Goal: Download file/media

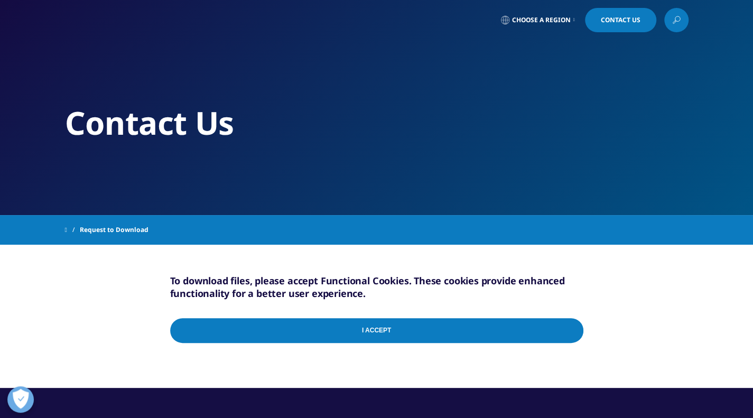
click at [304, 322] on input "I Accept" at bounding box center [376, 330] width 413 height 25
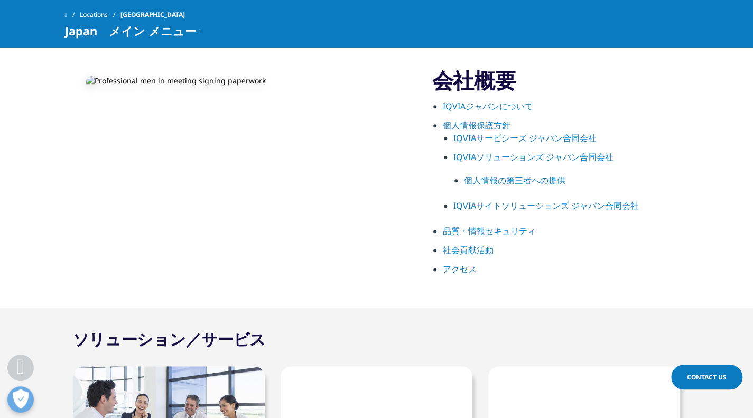
scroll to position [528, 0]
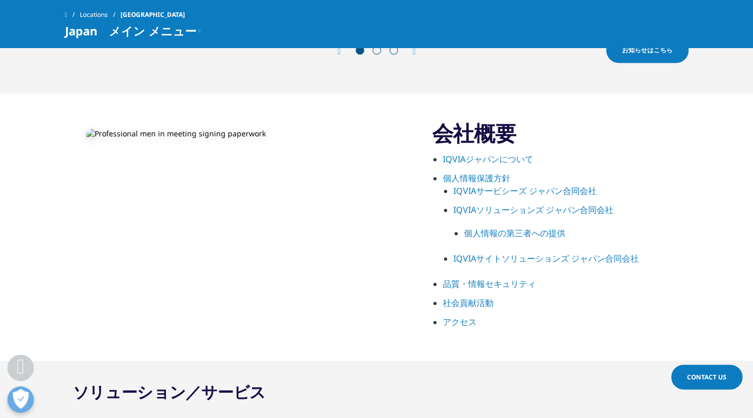
click at [478, 262] on link "IQVIAサイトソリューションズ ジャパン合同会社" at bounding box center [545, 259] width 185 height 12
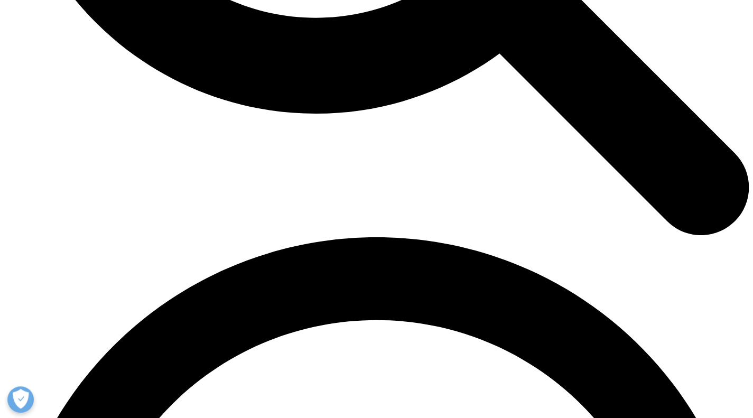
scroll to position [1585, 0]
